Goal: Transaction & Acquisition: Purchase product/service

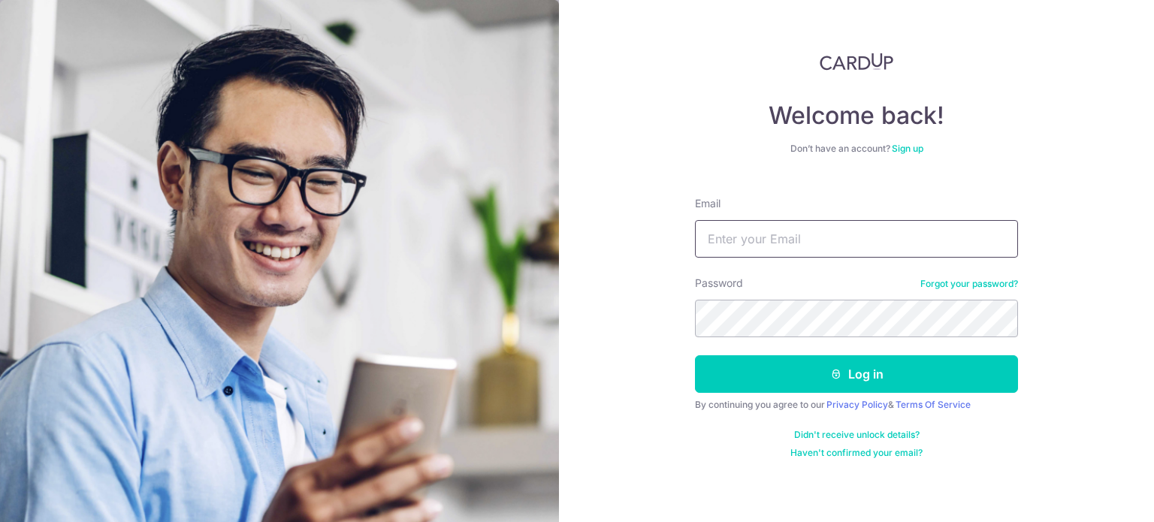
click at [867, 246] on input "Email" at bounding box center [856, 239] width 323 height 38
type input "cangel_5@hotmail.com"
click at [695, 355] on button "Log in" at bounding box center [856, 374] width 323 height 38
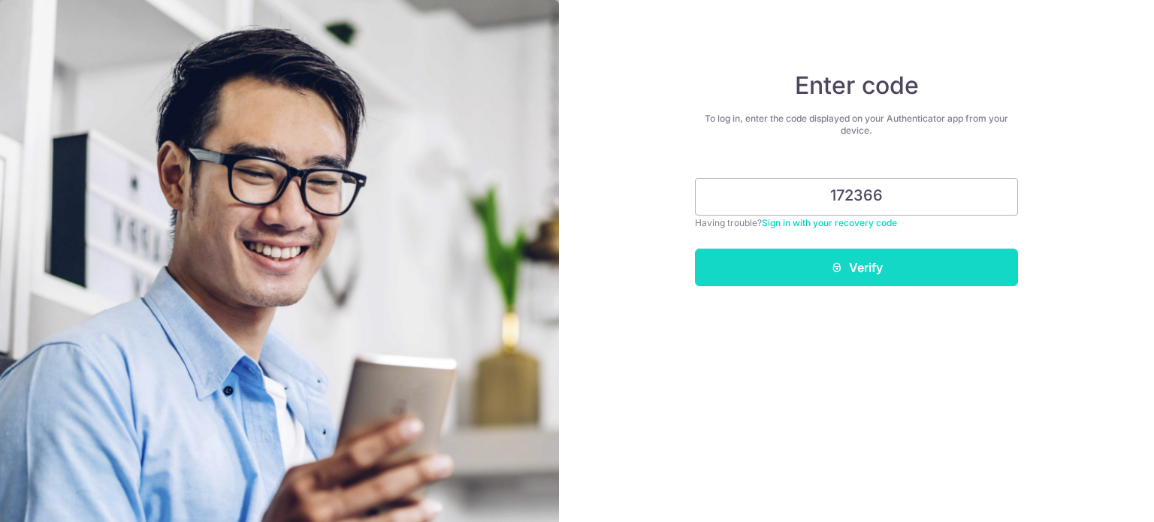
type input "172366"
click at [922, 276] on button "Verify" at bounding box center [856, 268] width 323 height 38
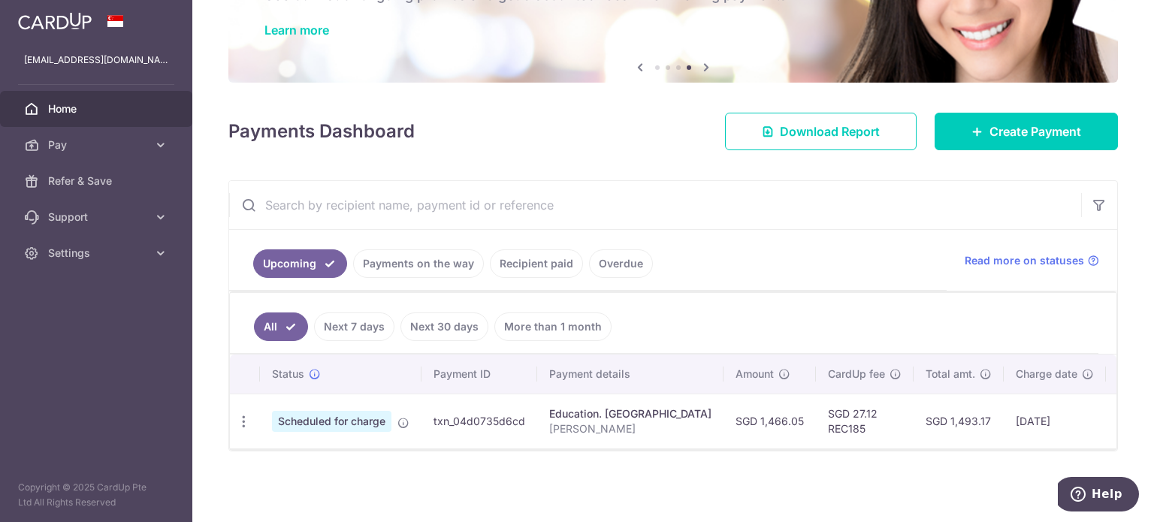
scroll to position [114, 0]
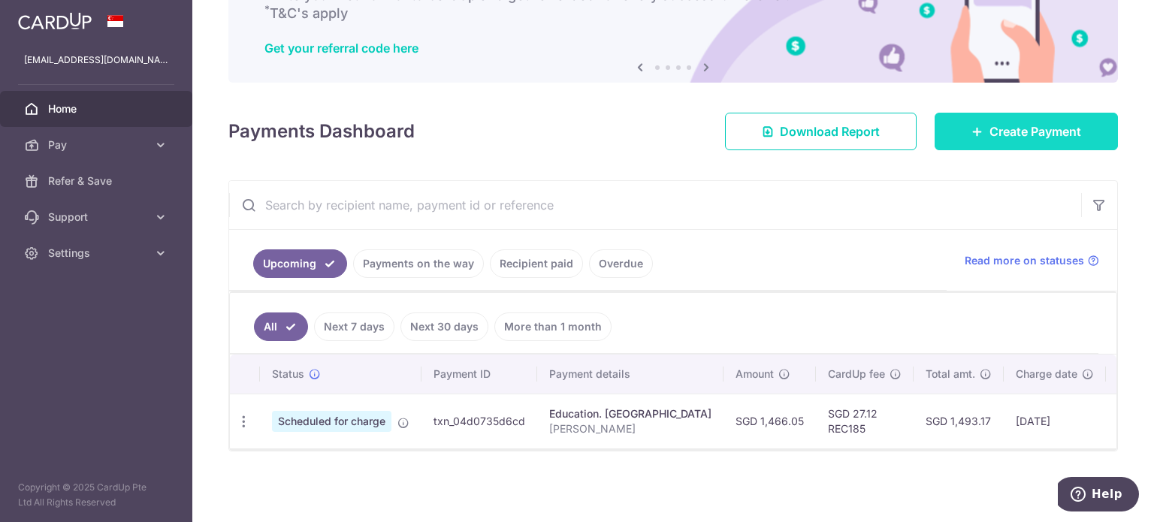
click at [1007, 132] on span "Create Payment" at bounding box center [1035, 131] width 92 height 18
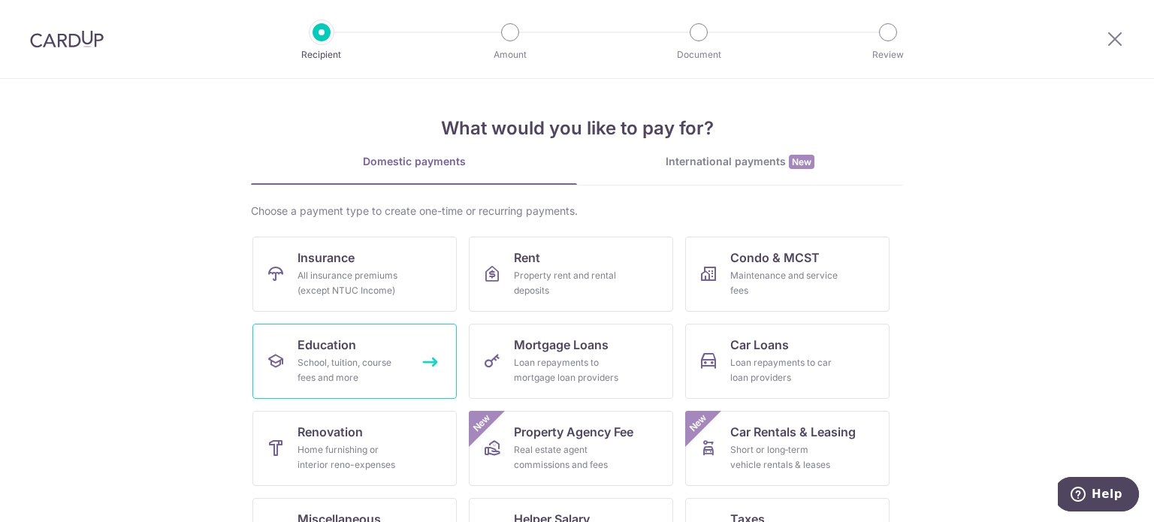
click at [364, 363] on div "School, tuition, course fees and more" at bounding box center [351, 370] width 108 height 30
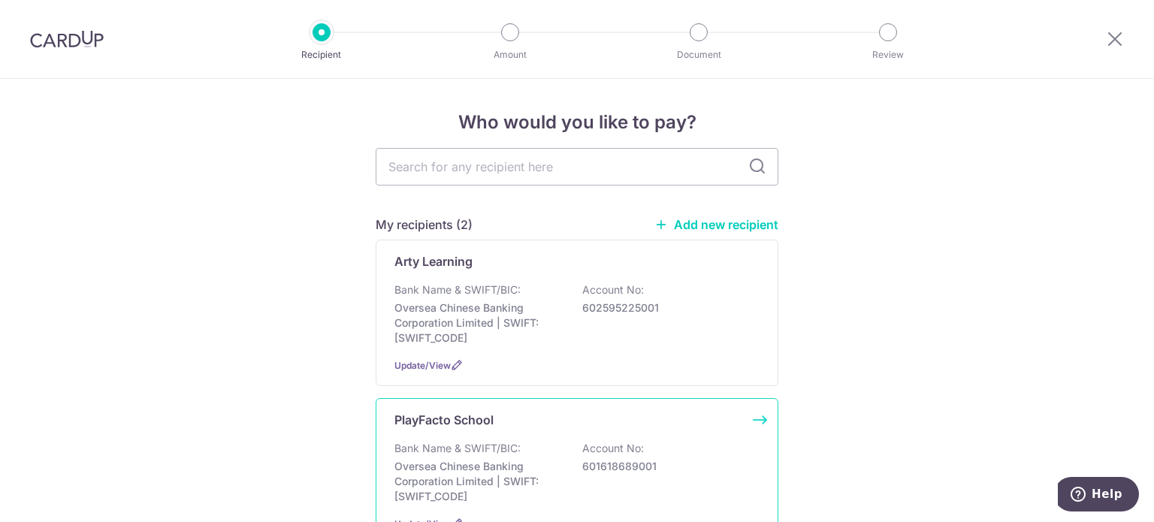
click at [506, 459] on p "Oversea Chinese Banking Corporation Limited | SWIFT: [SWIFT_CODE]" at bounding box center [478, 481] width 168 height 45
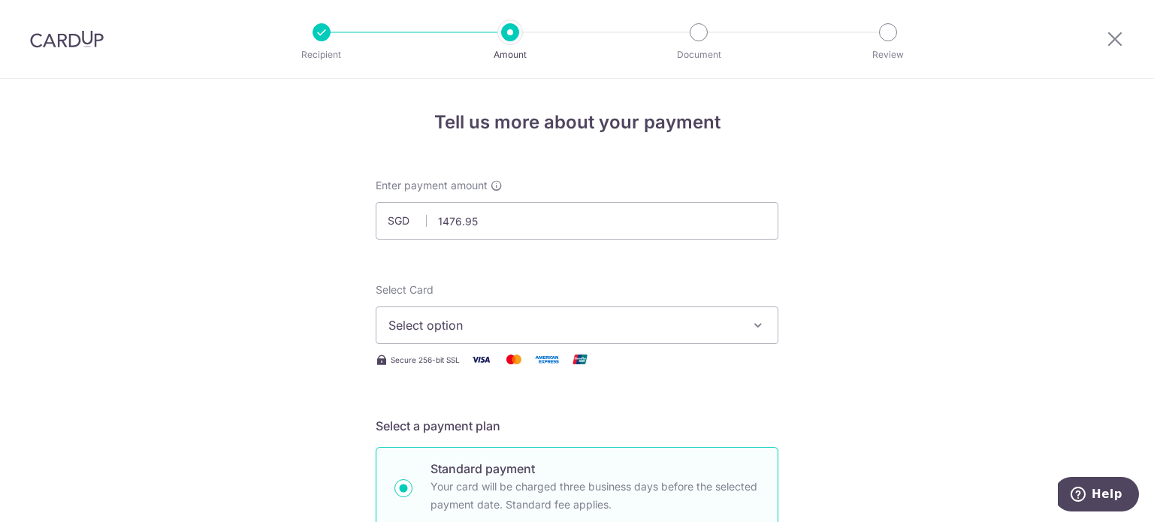
type input "1,476.95"
click at [526, 327] on span "Select option" at bounding box center [563, 325] width 350 height 18
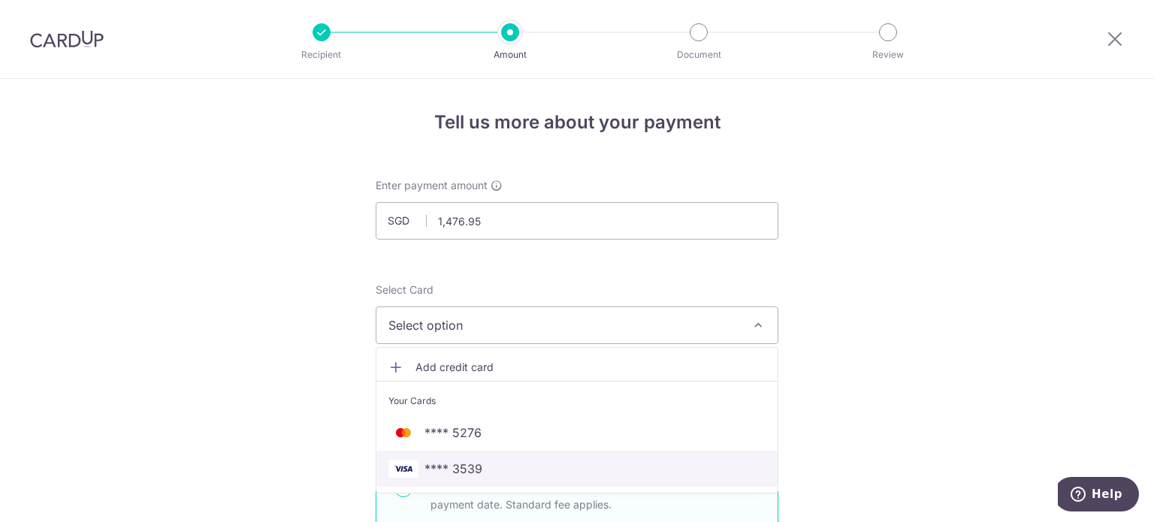
click at [475, 465] on span "**** 3539" at bounding box center [453, 469] width 58 height 18
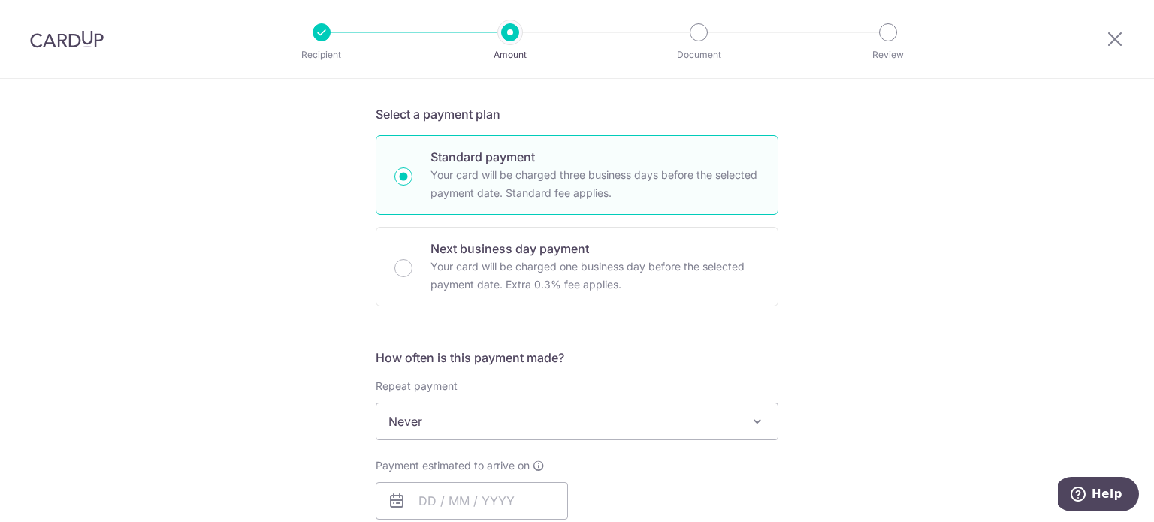
scroll to position [376, 0]
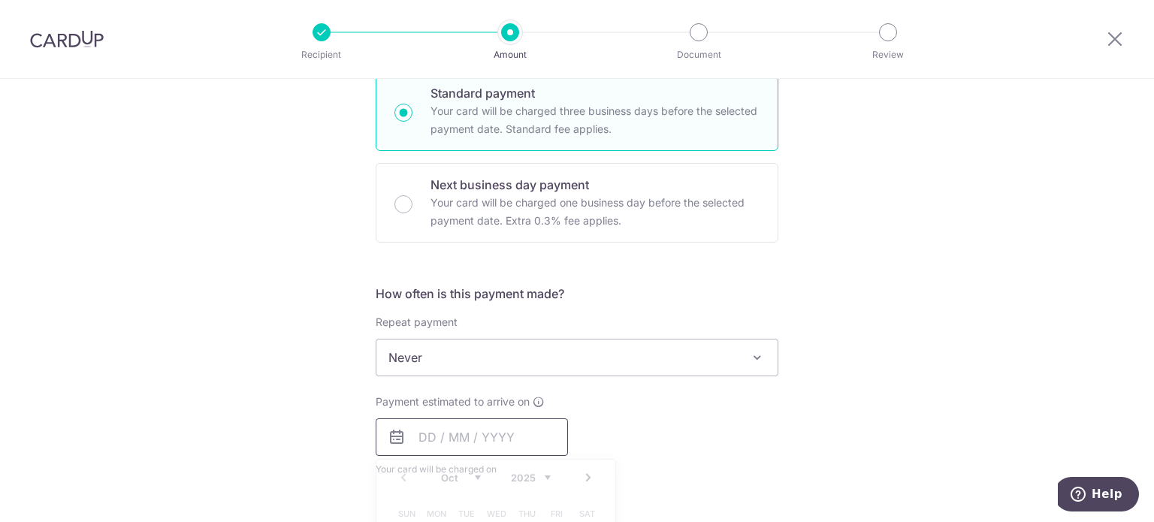
click at [415, 440] on input "text" at bounding box center [472, 437] width 192 height 38
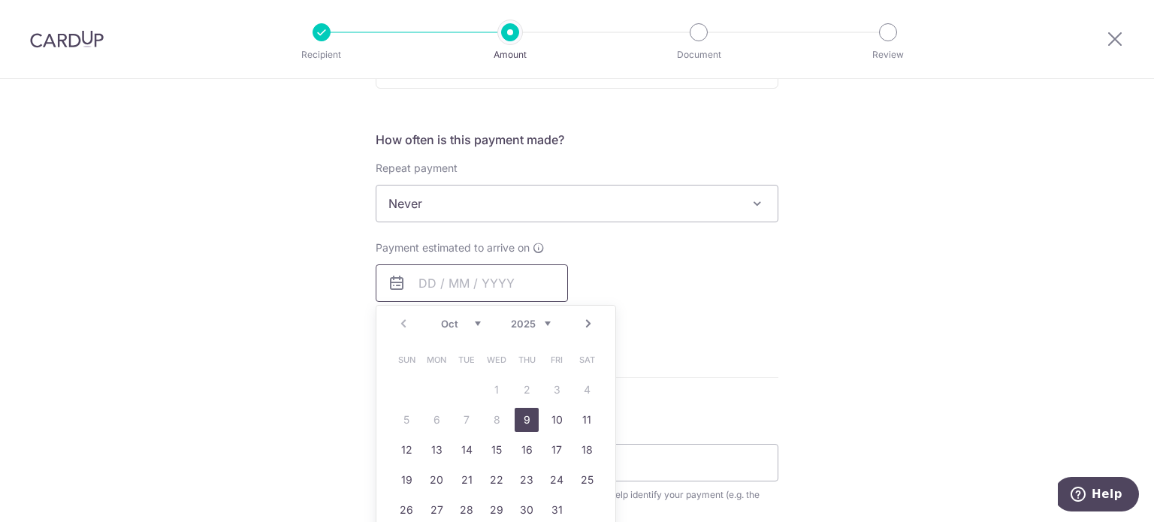
scroll to position [601, 0]
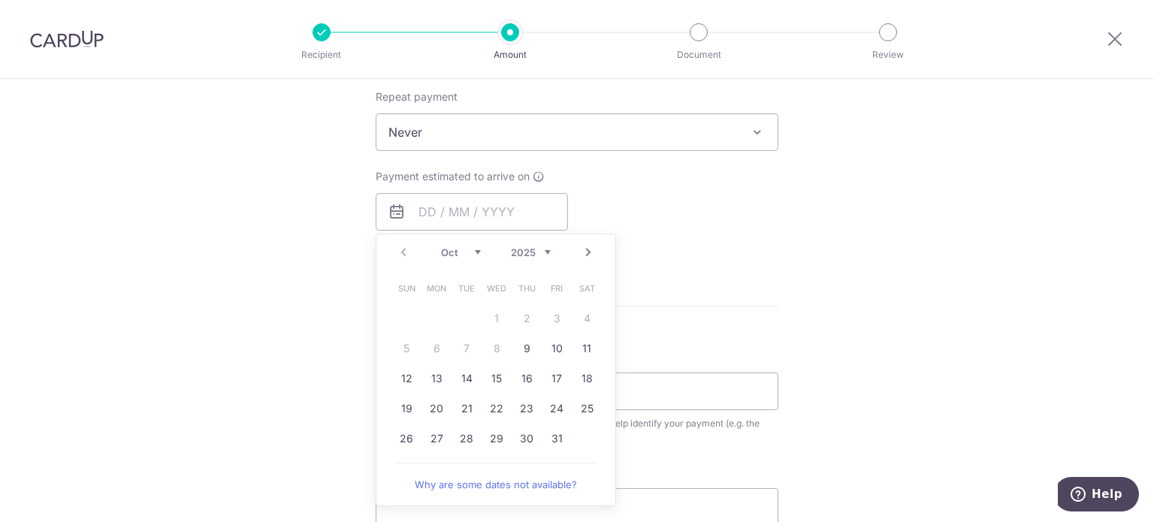
click at [472, 255] on select "Oct Nov Dec" at bounding box center [461, 252] width 40 height 12
click at [520, 308] on link "4" at bounding box center [527, 318] width 24 height 24
type input "[DATE]"
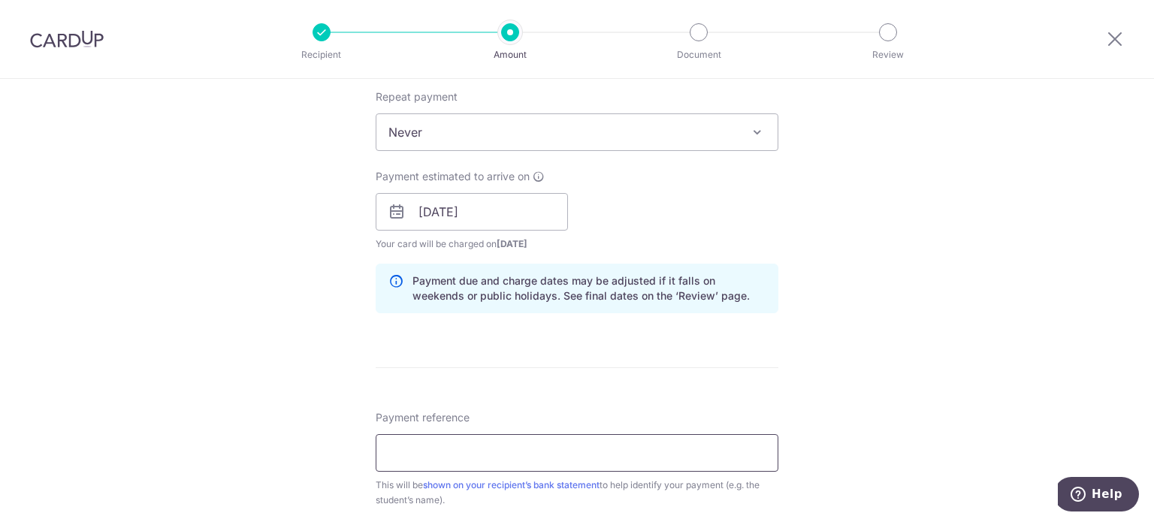
click at [505, 451] on input "Payment reference" at bounding box center [577, 453] width 403 height 38
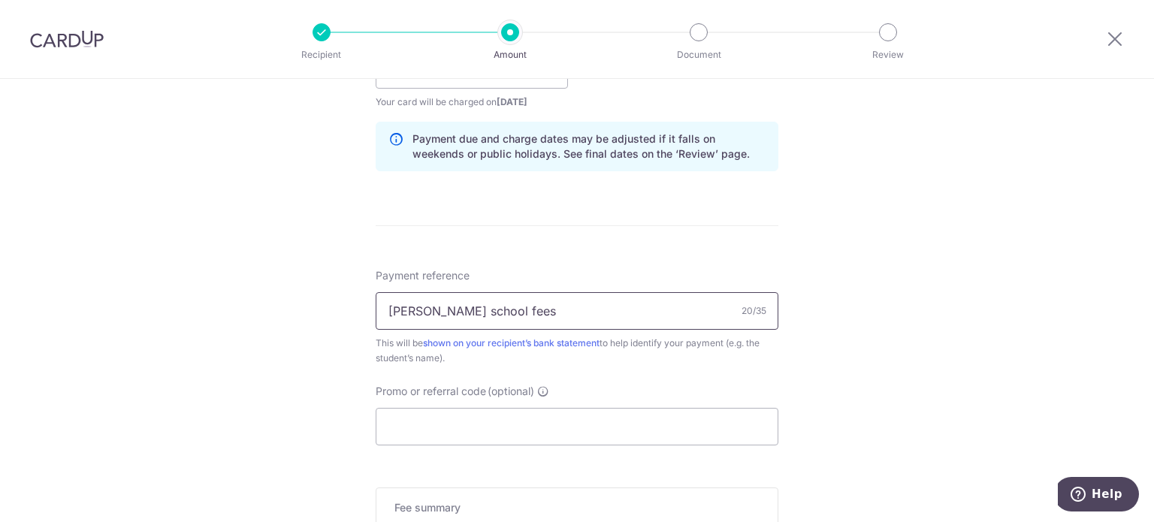
scroll to position [751, 0]
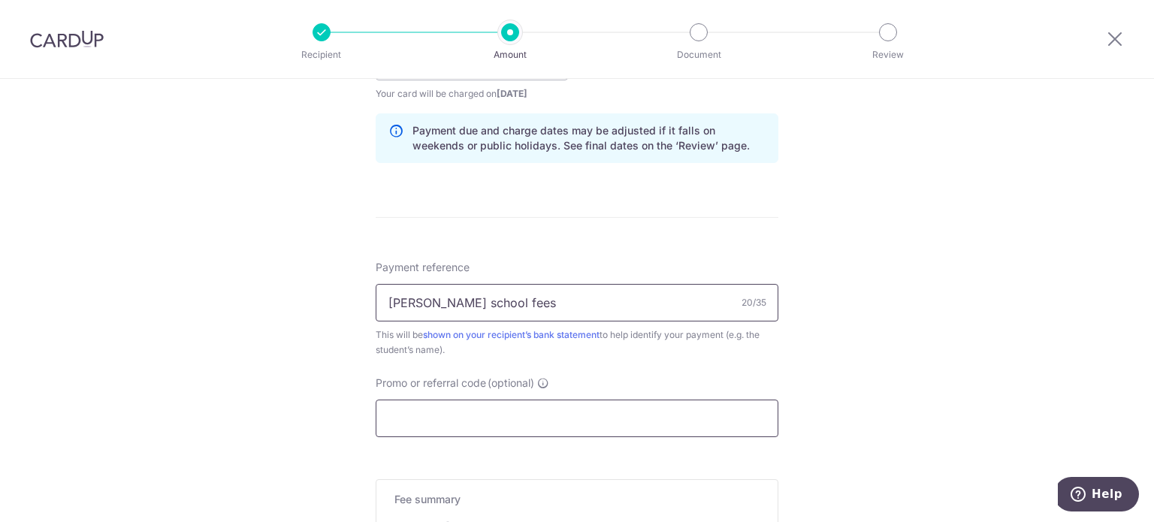
type input "[PERSON_NAME] school fees"
click at [436, 420] on input "Promo or referral code (optional)" at bounding box center [577, 419] width 403 height 38
paste input "OFF225"
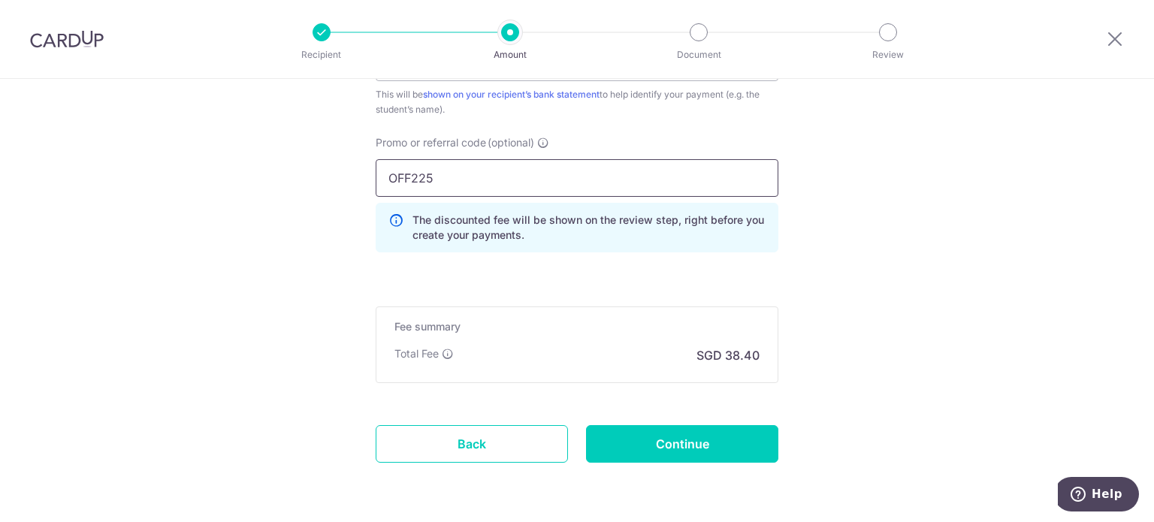
scroll to position [1043, 0]
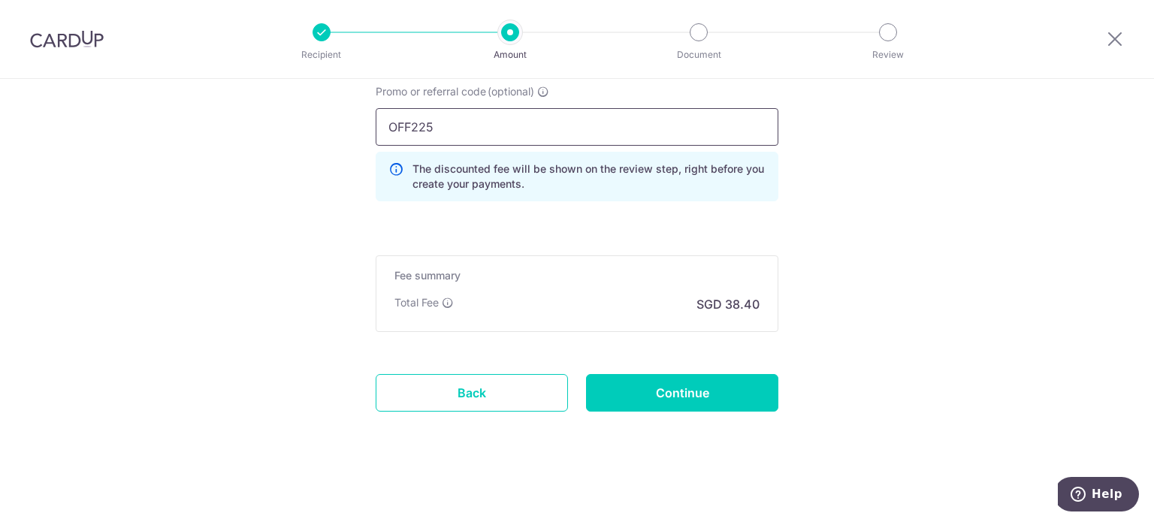
type input "OFF225"
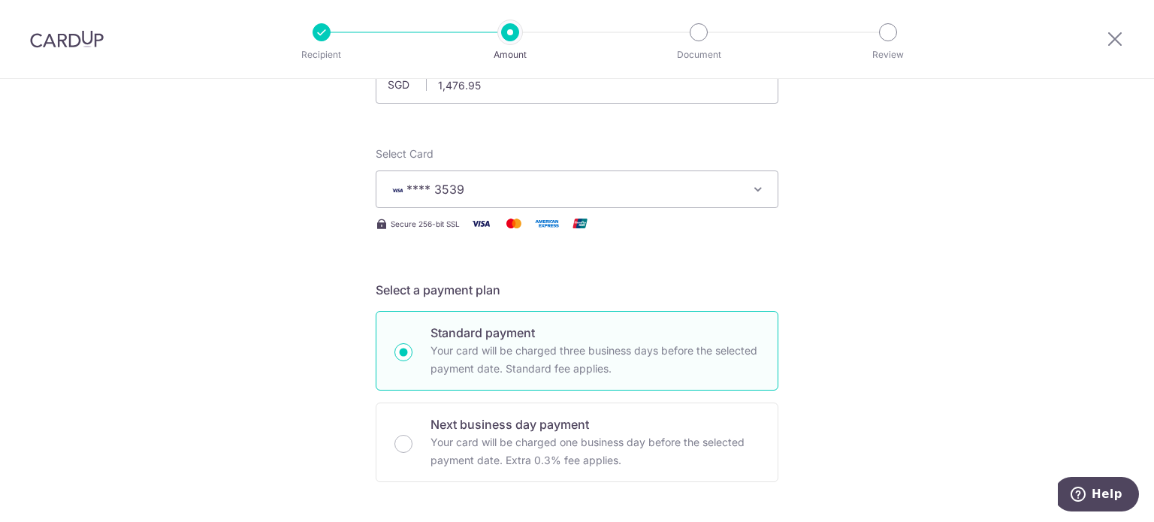
scroll to position [0, 0]
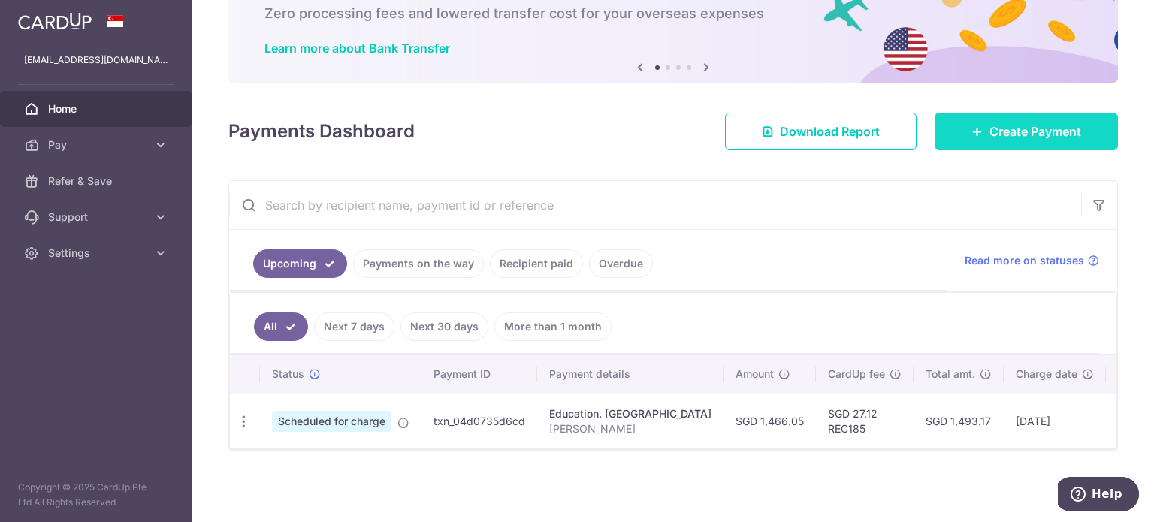
click at [1025, 134] on span "Create Payment" at bounding box center [1035, 131] width 92 height 18
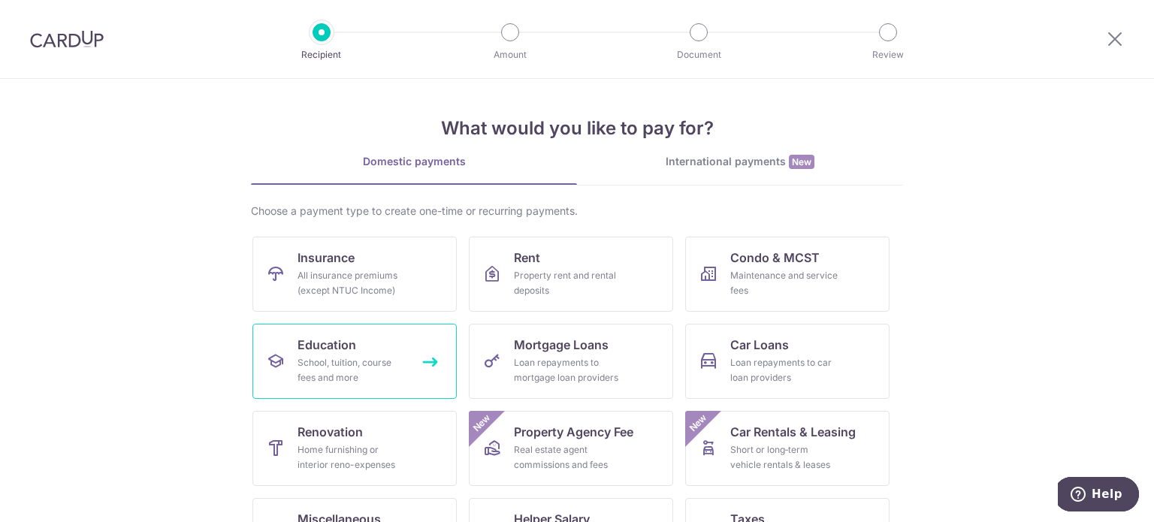
click at [358, 355] on div "School, tuition, course fees and more" at bounding box center [351, 370] width 108 height 30
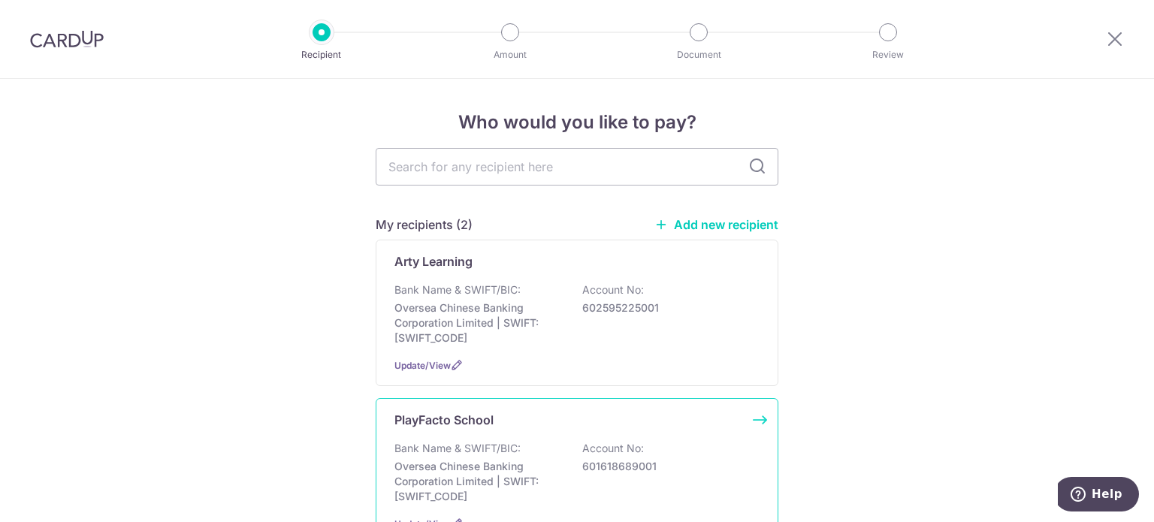
click at [452, 441] on p "Bank Name & SWIFT/BIC:" at bounding box center [457, 448] width 126 height 15
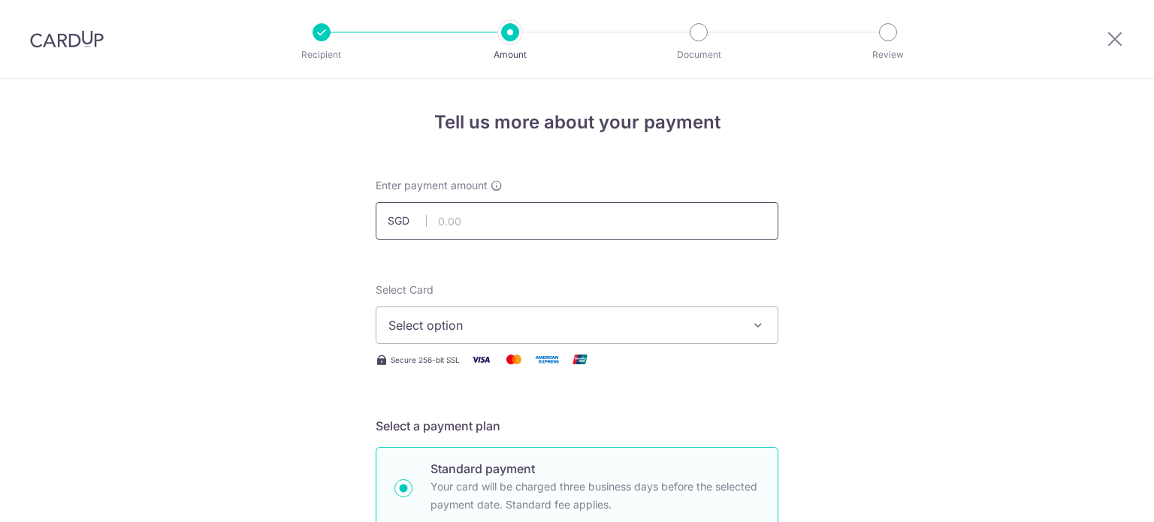
click at [539, 222] on input "text" at bounding box center [577, 221] width 403 height 38
type input "1,466.05"
click at [409, 319] on span "Select option" at bounding box center [563, 325] width 350 height 18
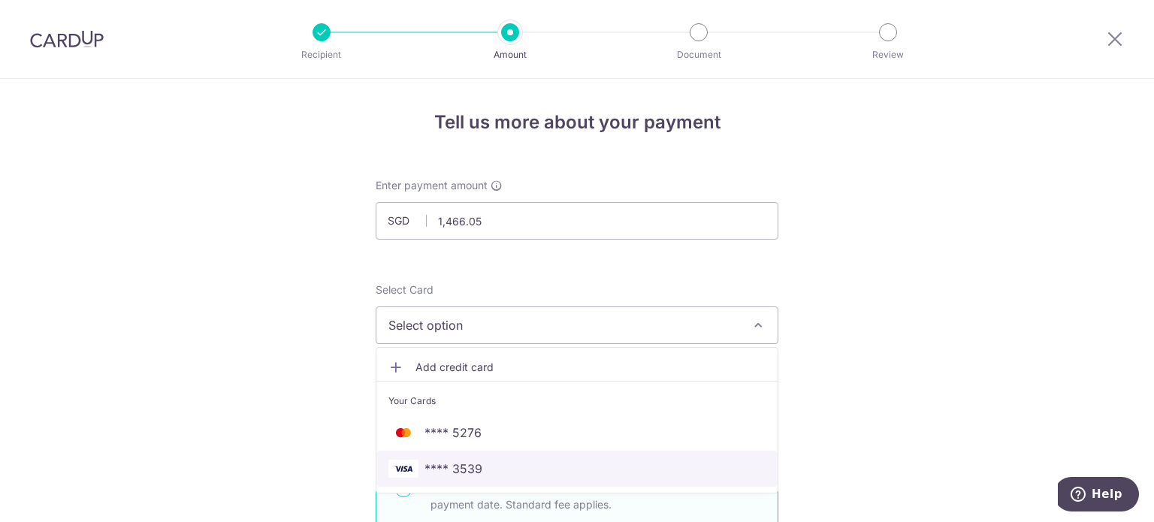
click at [451, 464] on span "**** 3539" at bounding box center [453, 469] width 58 height 18
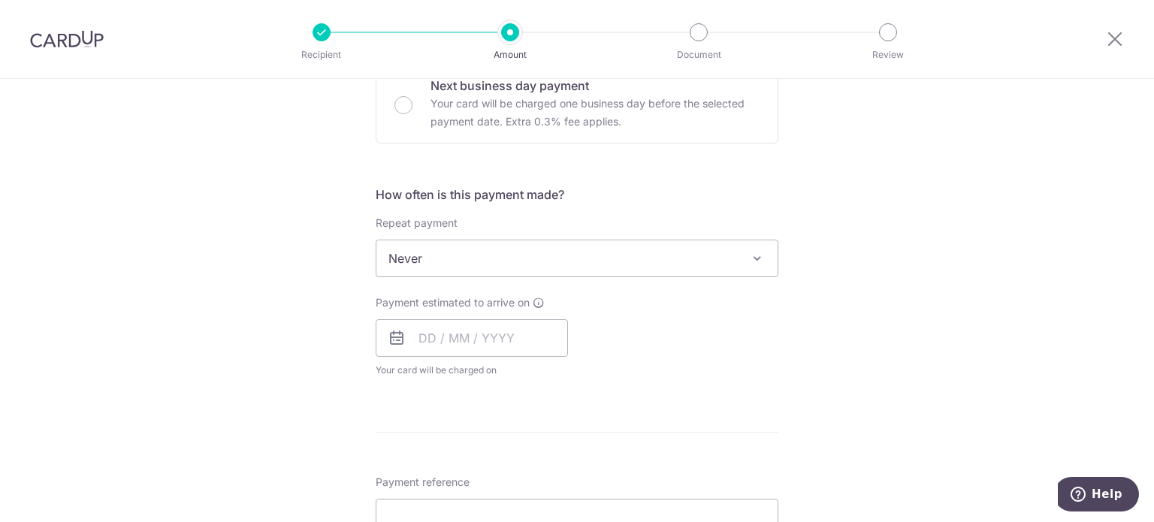
scroll to position [526, 0]
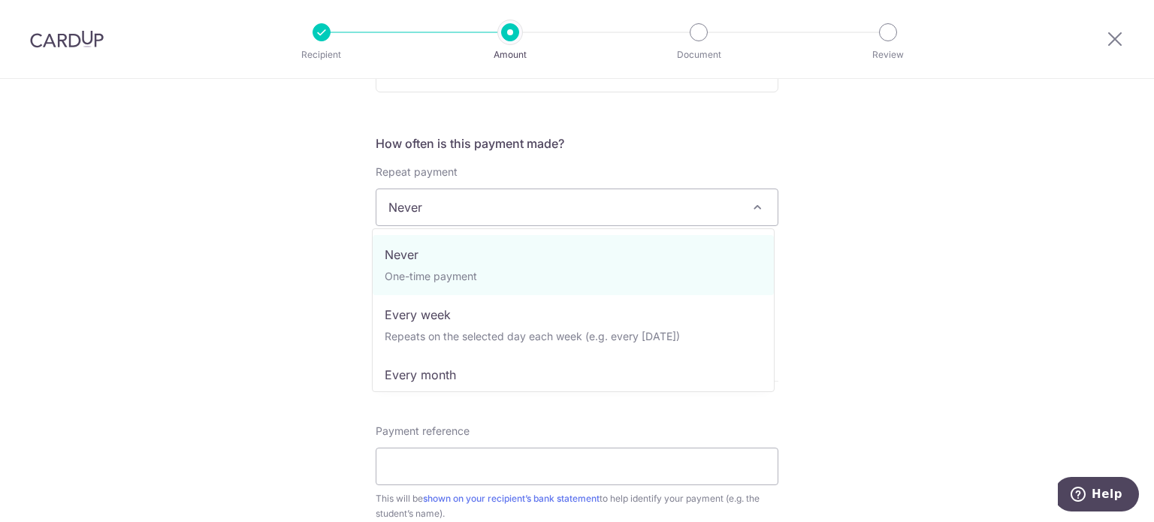
click at [429, 199] on span "Never" at bounding box center [576, 207] width 401 height 36
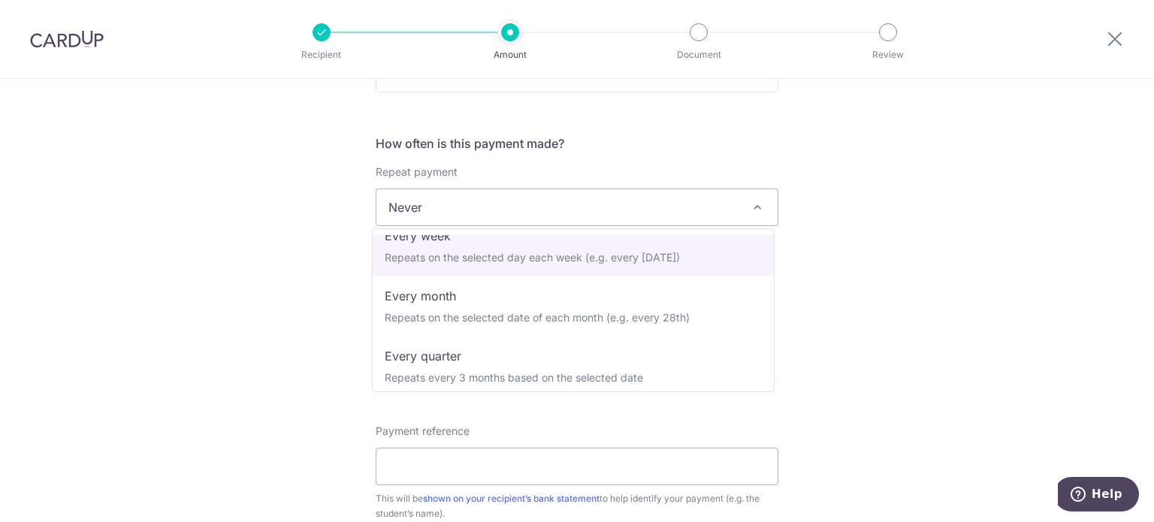
scroll to position [150, 0]
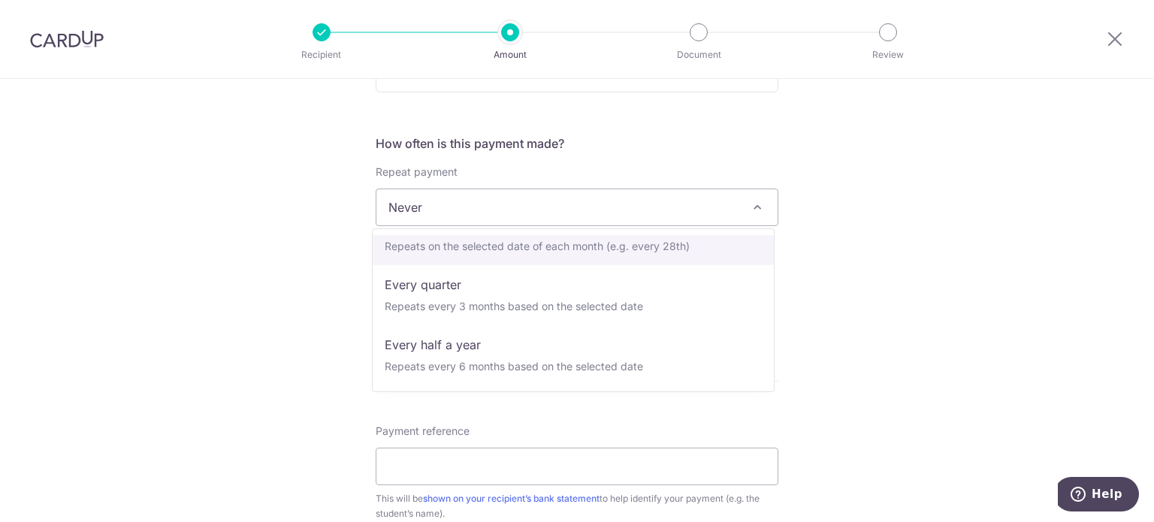
select select "3"
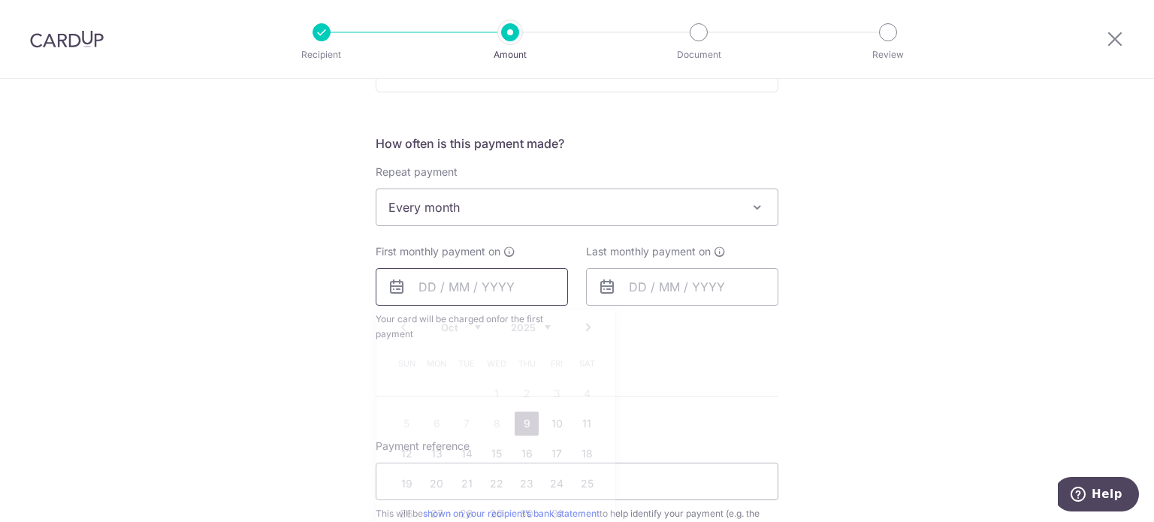
click at [456, 284] on input "text" at bounding box center [472, 287] width 192 height 38
click at [584, 324] on link "Next" at bounding box center [588, 328] width 18 height 18
click at [582, 324] on link "Next" at bounding box center [588, 328] width 18 height 18
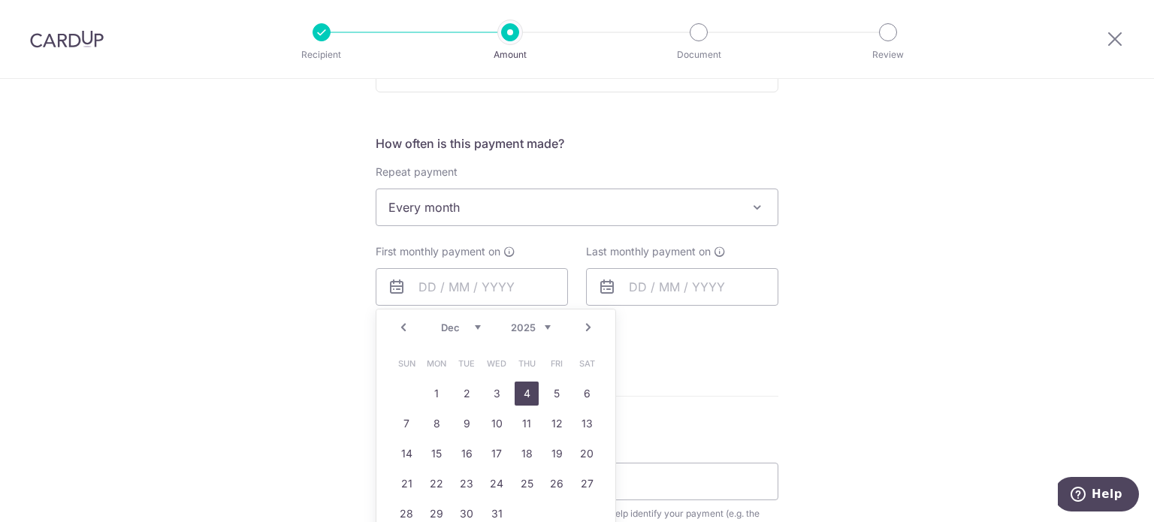
click at [517, 399] on link "4" at bounding box center [527, 394] width 24 height 24
type input "[DATE]"
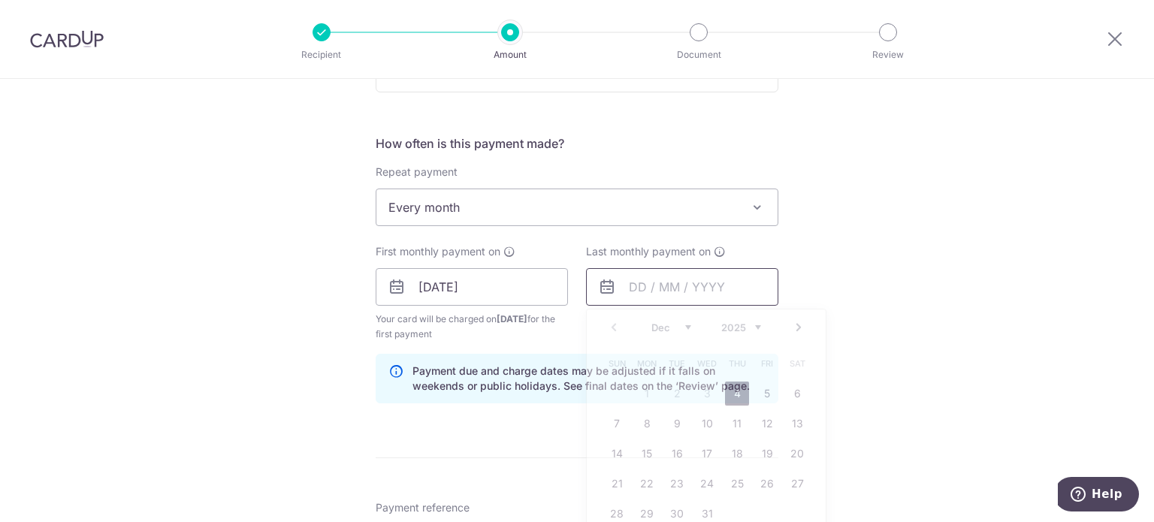
click at [665, 279] on input "text" at bounding box center [682, 287] width 192 height 38
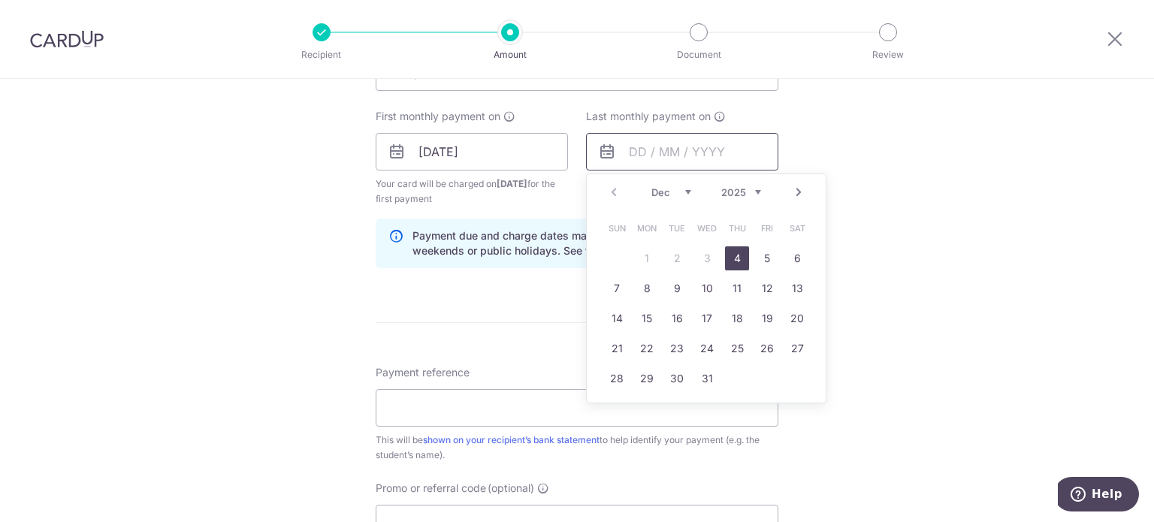
scroll to position [676, 0]
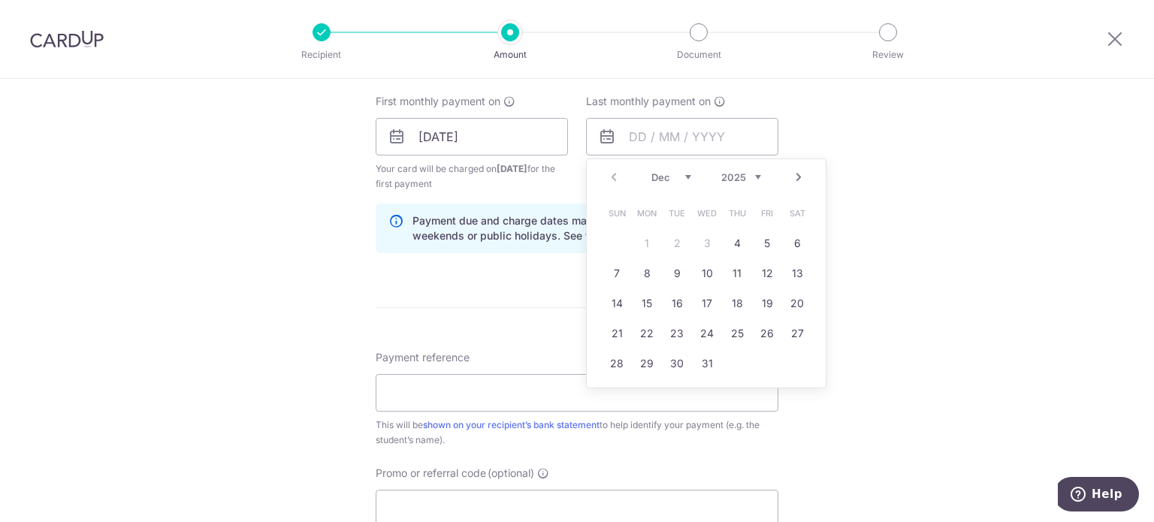
click at [746, 180] on select "2025 2026 2027 2028 2029 2030 2031 2032 2033 2034 2035" at bounding box center [741, 177] width 40 height 12
click at [757, 240] on link "4" at bounding box center [767, 243] width 24 height 24
type input "[DATE]"
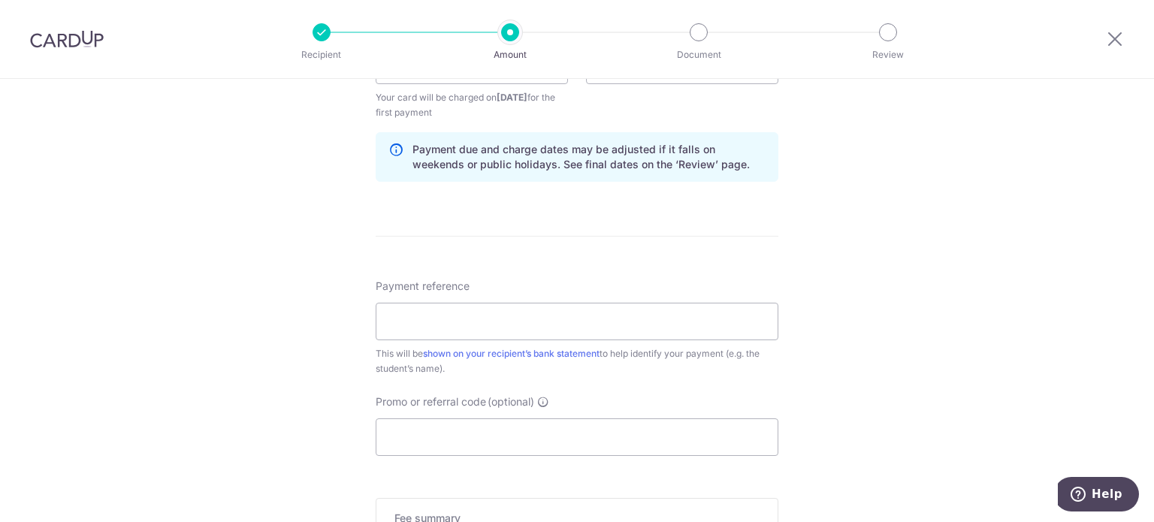
scroll to position [751, 0]
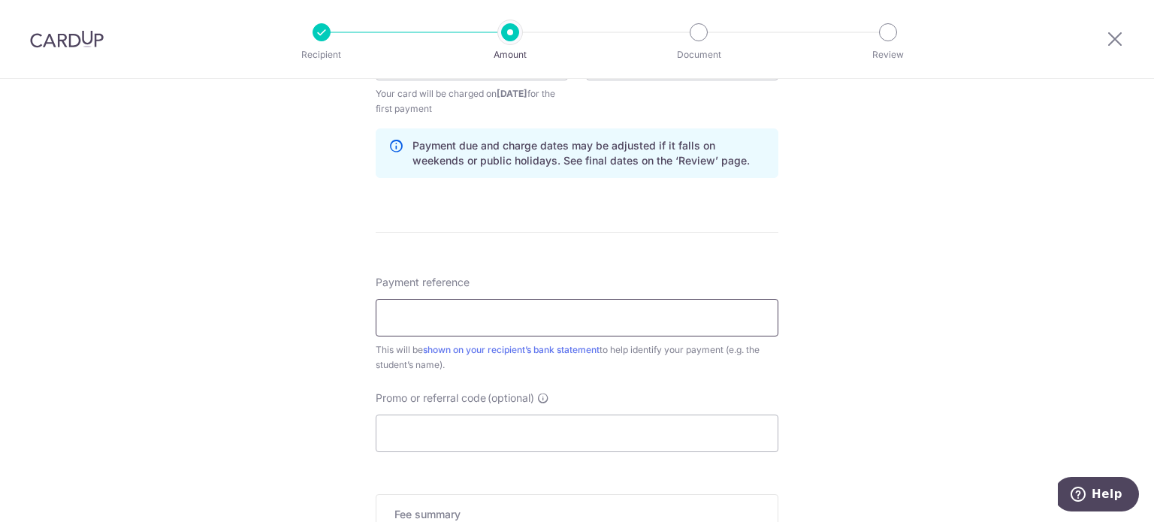
click at [504, 307] on input "Payment reference" at bounding box center [577, 318] width 403 height 38
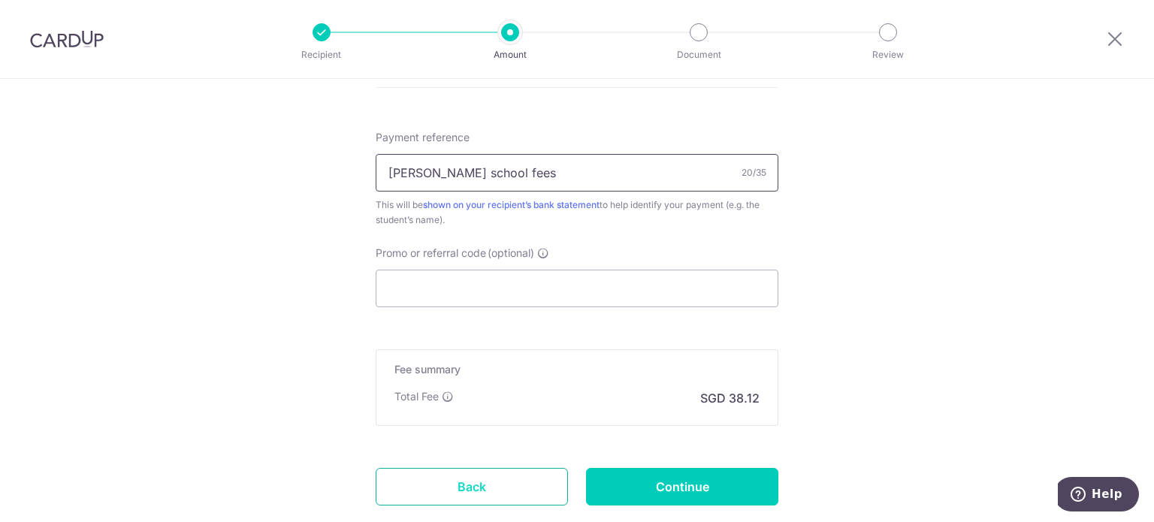
scroll to position [977, 0]
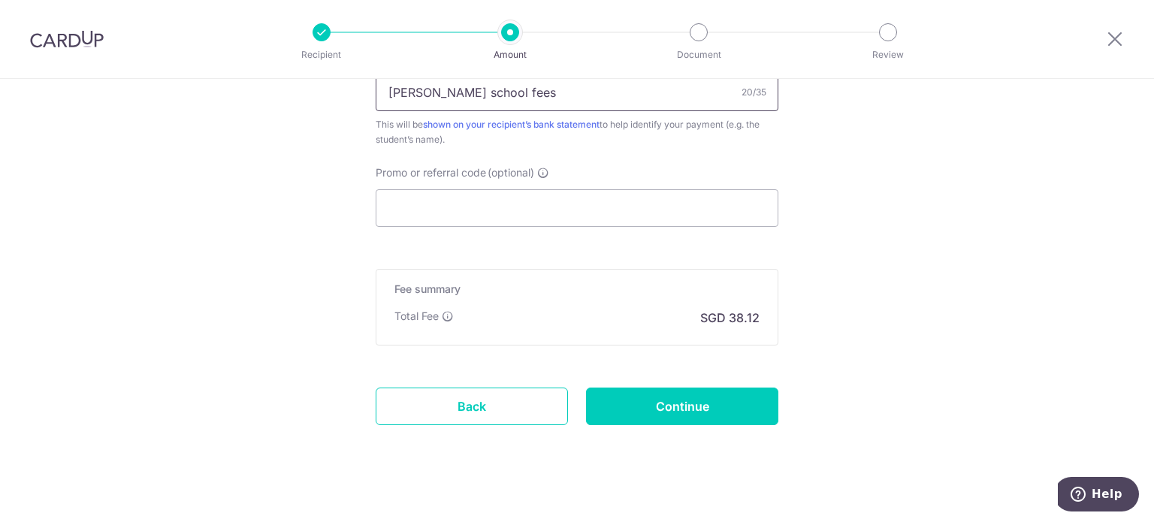
type input "Aden Teo school fees"
click at [490, 192] on input "Promo or referral code (optional)" at bounding box center [577, 208] width 403 height 38
paste input "REC185"
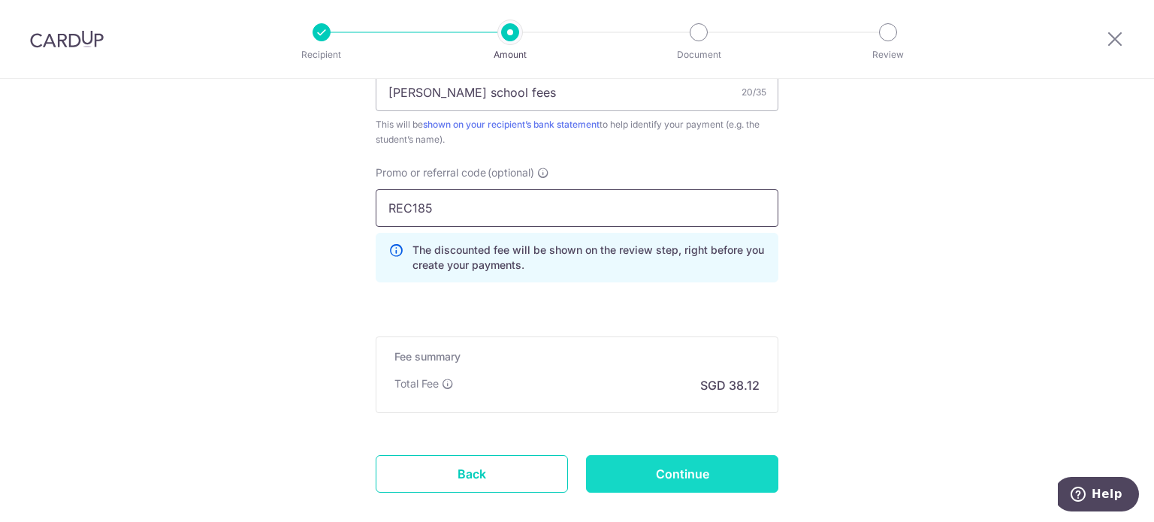
type input "REC185"
click at [736, 472] on input "Continue" at bounding box center [682, 474] width 192 height 38
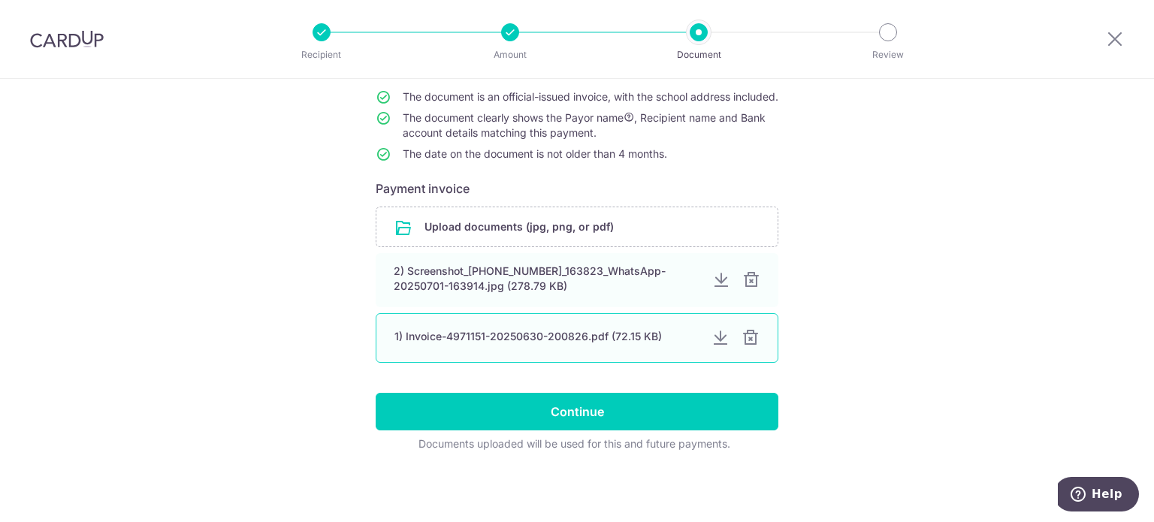
scroll to position [150, 0]
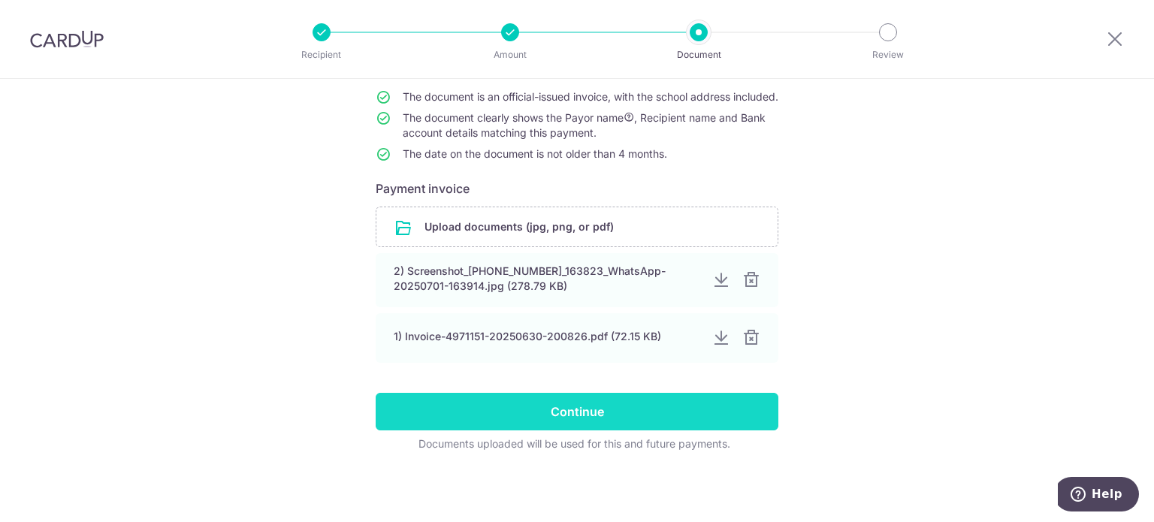
click at [526, 418] on input "Continue" at bounding box center [577, 412] width 403 height 38
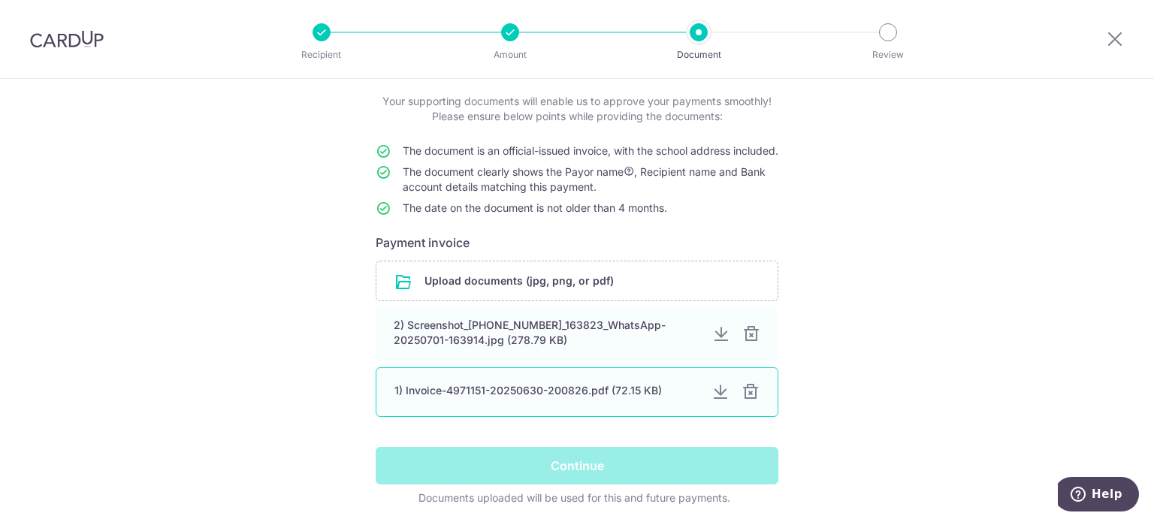
scroll to position [152, 0]
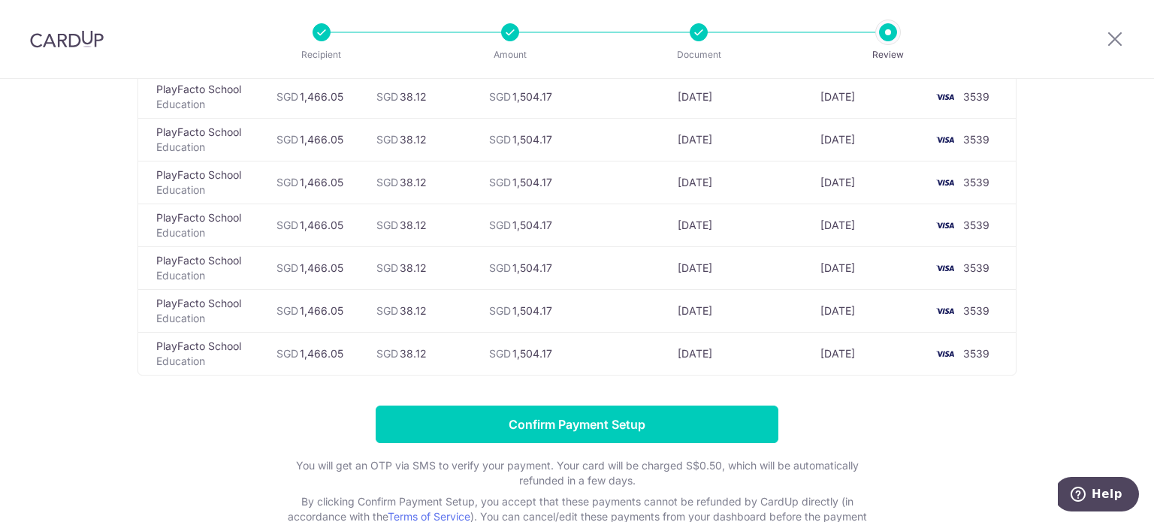
scroll to position [518, 0]
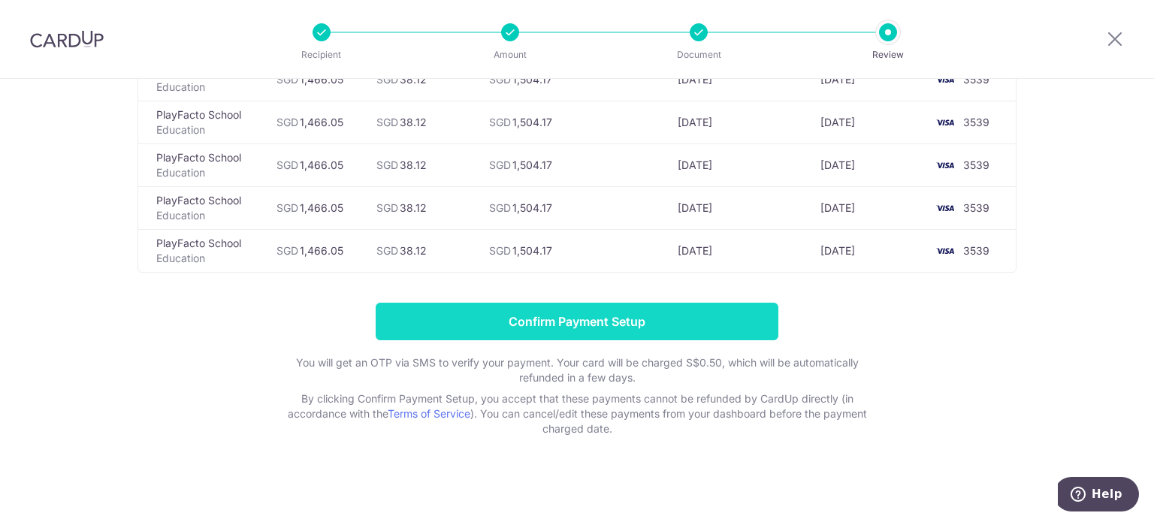
click at [473, 313] on input "Confirm Payment Setup" at bounding box center [577, 322] width 403 height 38
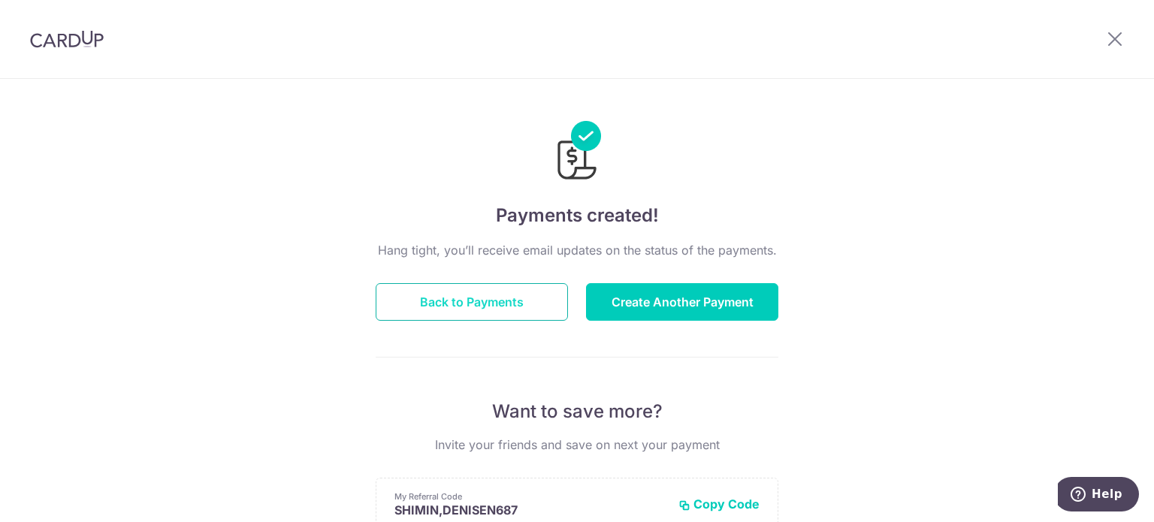
click at [488, 303] on button "Back to Payments" at bounding box center [472, 302] width 192 height 38
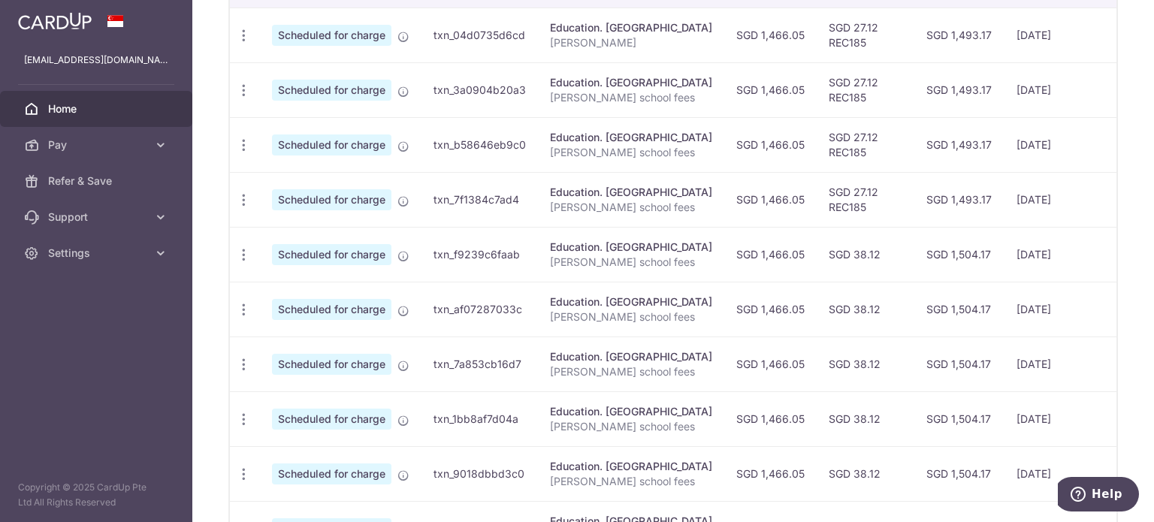
scroll to position [493, 0]
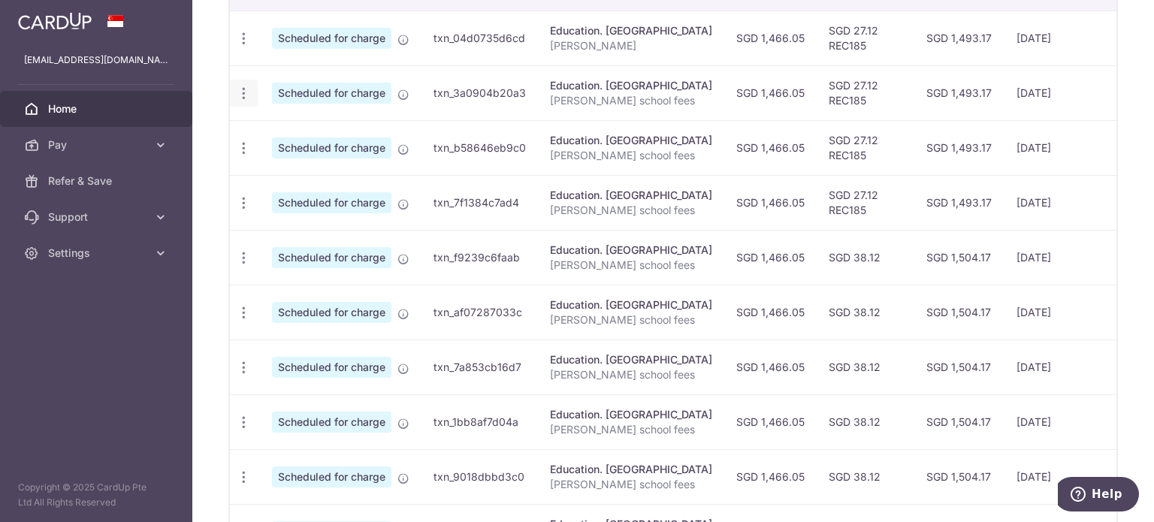
click at [246, 86] on icon "button" at bounding box center [244, 94] width 16 height 16
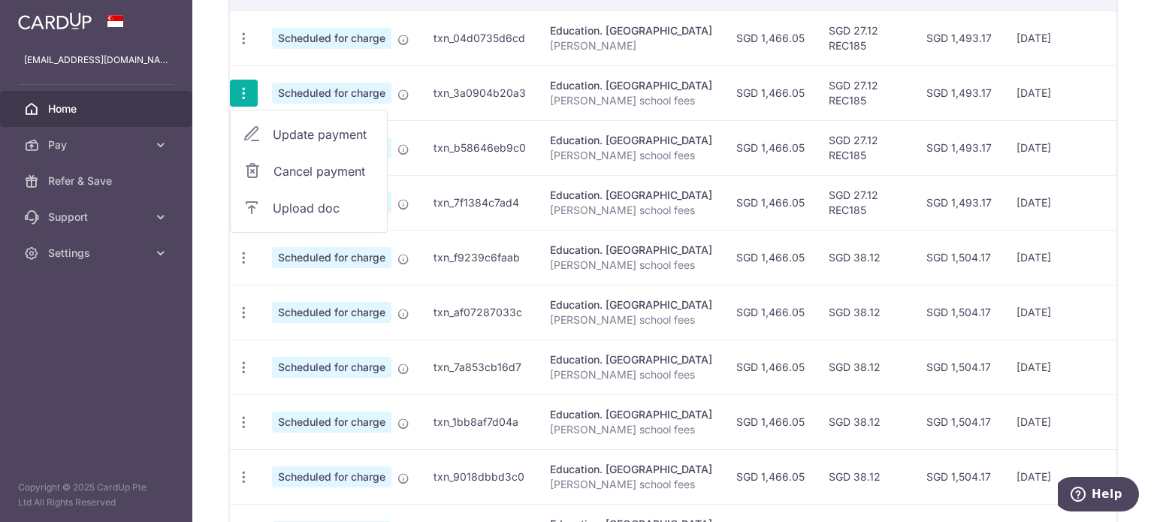
click at [301, 125] on span "Update payment" at bounding box center [324, 134] width 102 height 18
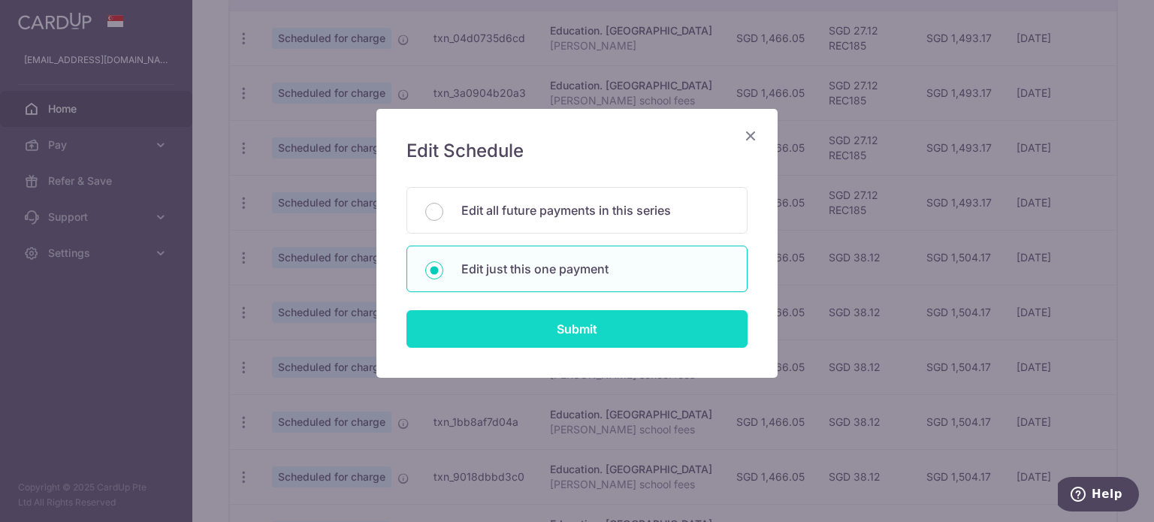
click at [552, 327] on input "Submit" at bounding box center [576, 329] width 341 height 38
radio input "true"
type input "1,466.05"
type input "[DATE]"
type input "[PERSON_NAME] school fees"
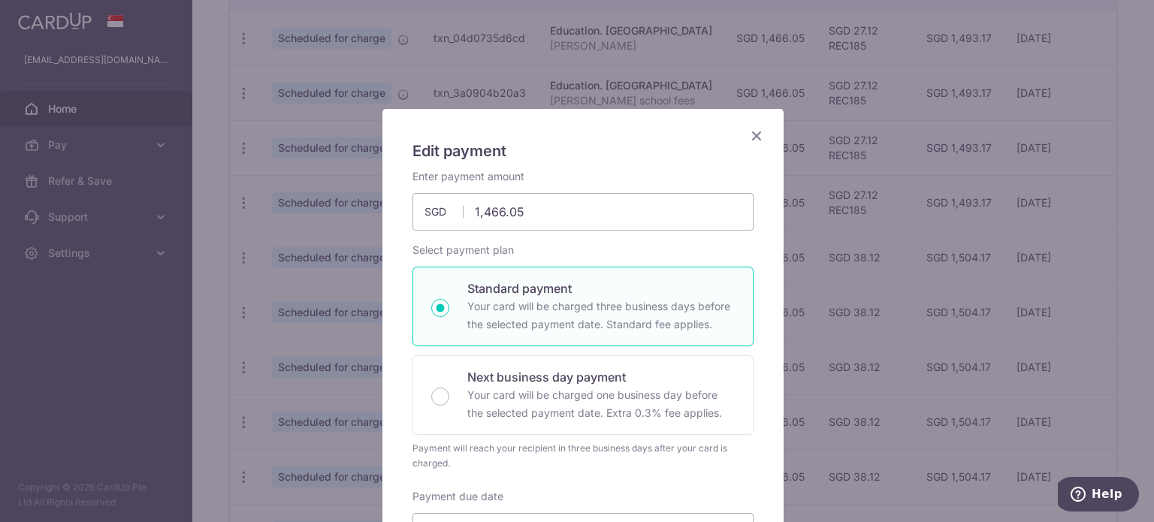
type input "REC185"
drag, startPoint x: 533, startPoint y: 208, endPoint x: 408, endPoint y: 213, distance: 125.5
click at [412, 213] on input "1,466.05" at bounding box center [582, 212] width 341 height 38
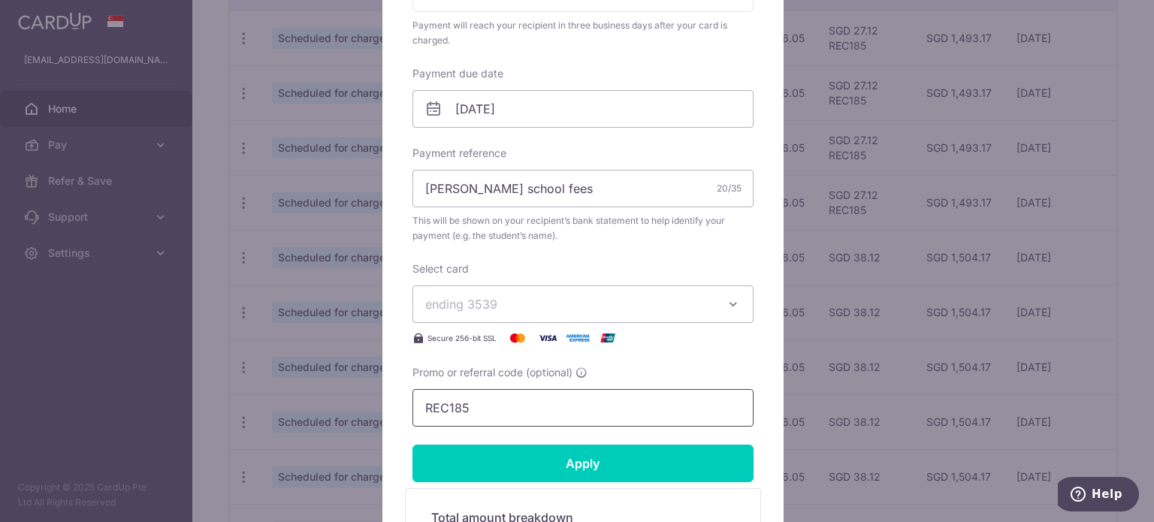
scroll to position [451, 0]
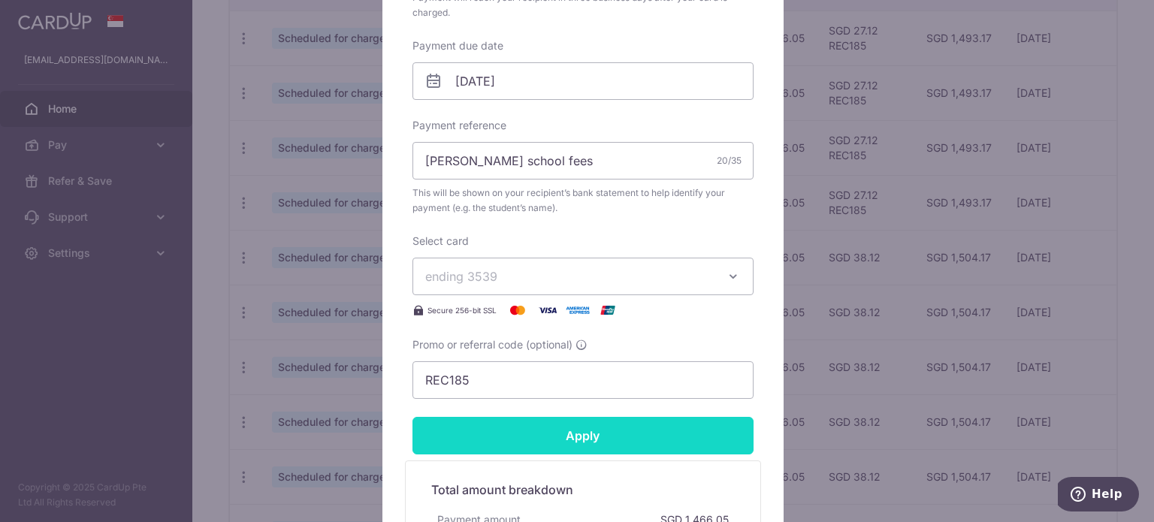
type input "1,476.95"
click at [578, 426] on input "Apply" at bounding box center [582, 436] width 341 height 38
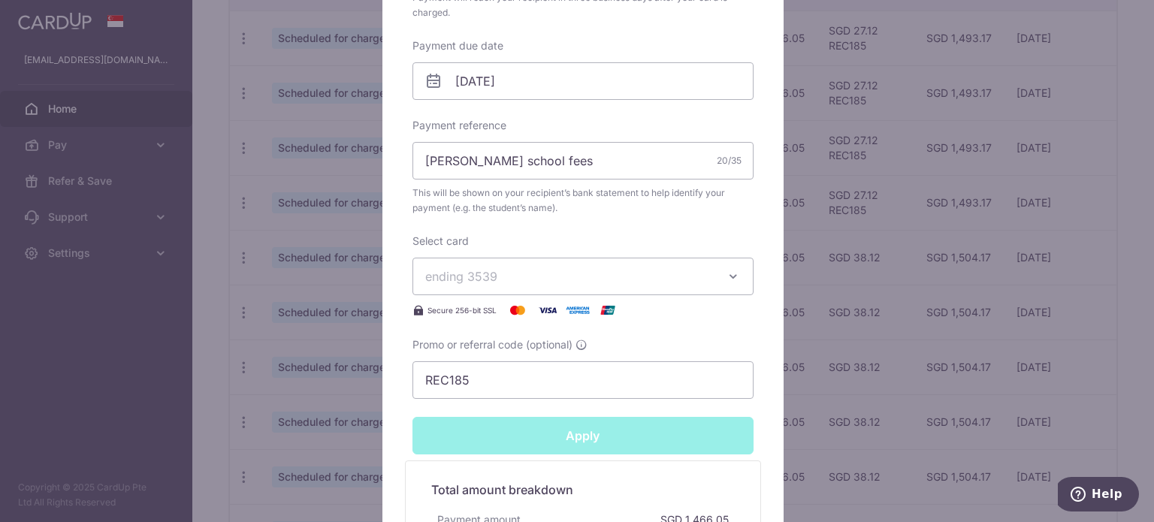
type input "Successfully Applied"
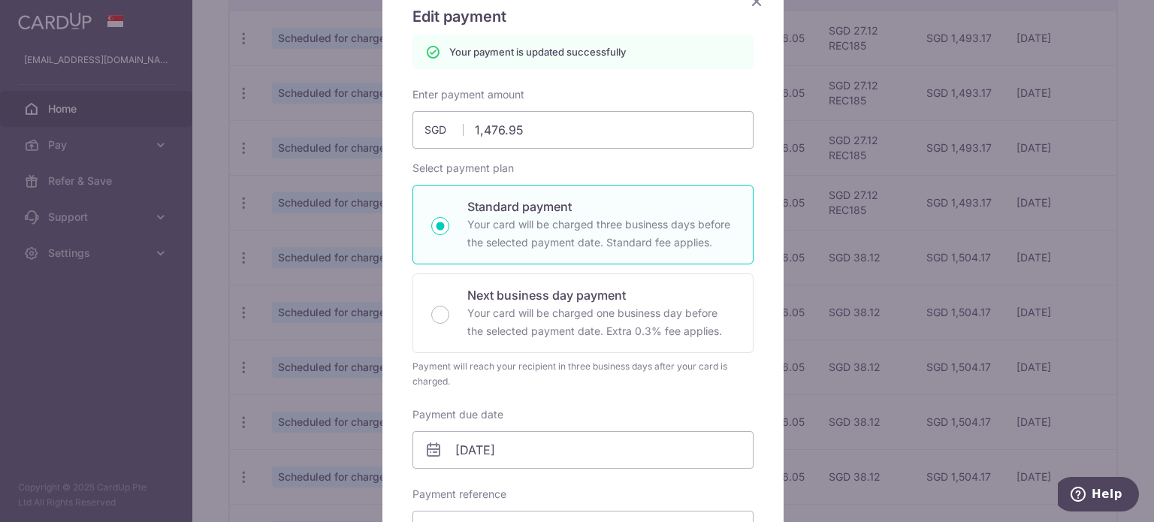
scroll to position [52, 0]
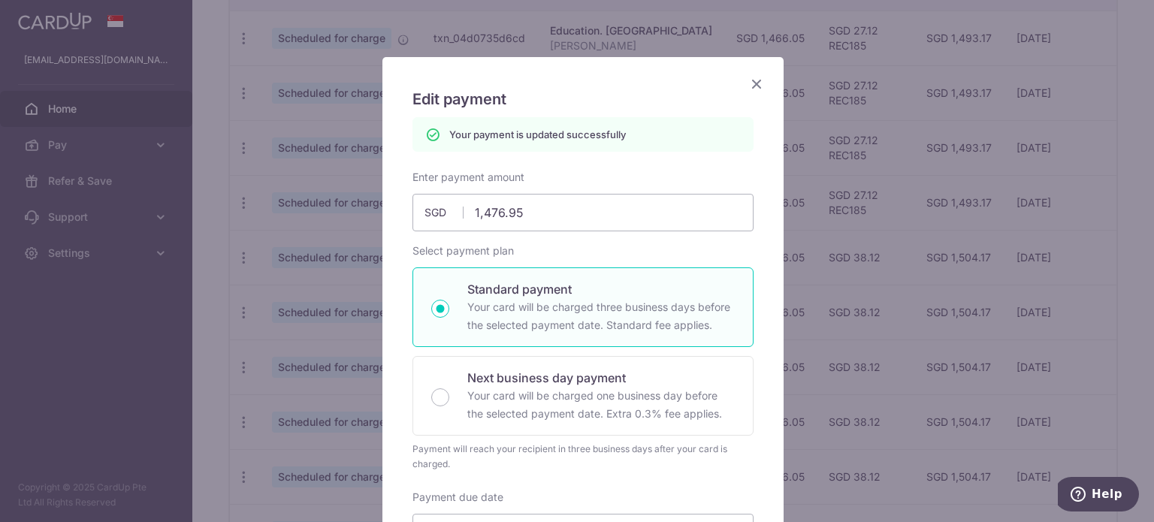
click at [747, 80] on icon "Close" at bounding box center [756, 83] width 18 height 19
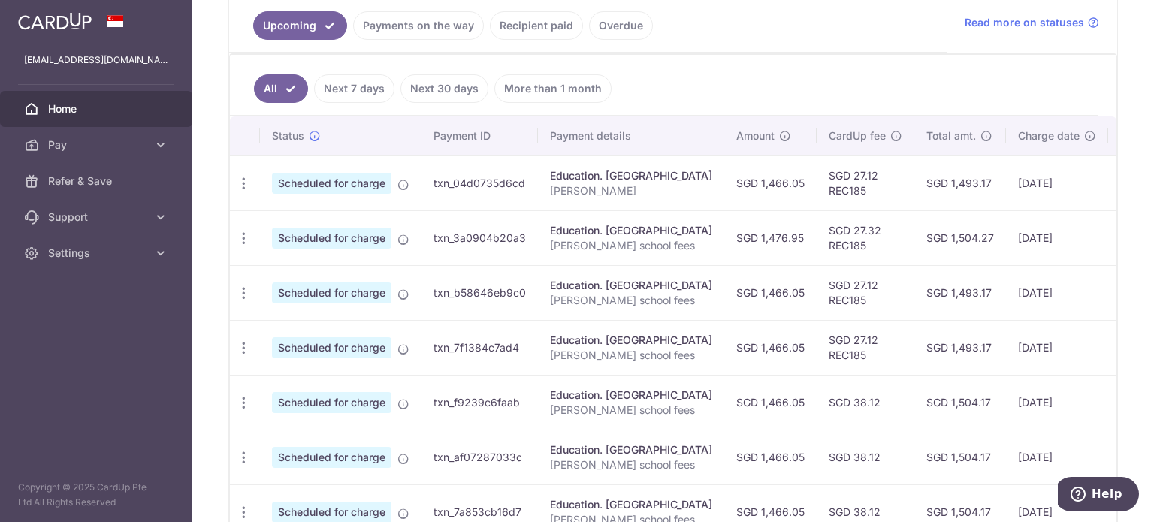
scroll to position [394, 0]
